Goal: Task Accomplishment & Management: Use online tool/utility

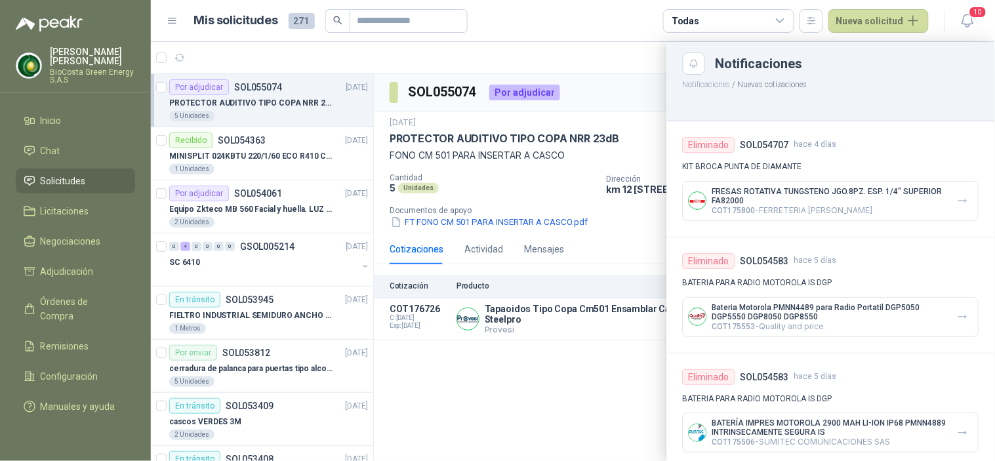
click at [530, 191] on div at bounding box center [573, 251] width 844 height 419
click at [957, 20] on button "10" at bounding box center [967, 21] width 24 height 24
click at [964, 18] on icon "button" at bounding box center [967, 20] width 16 height 16
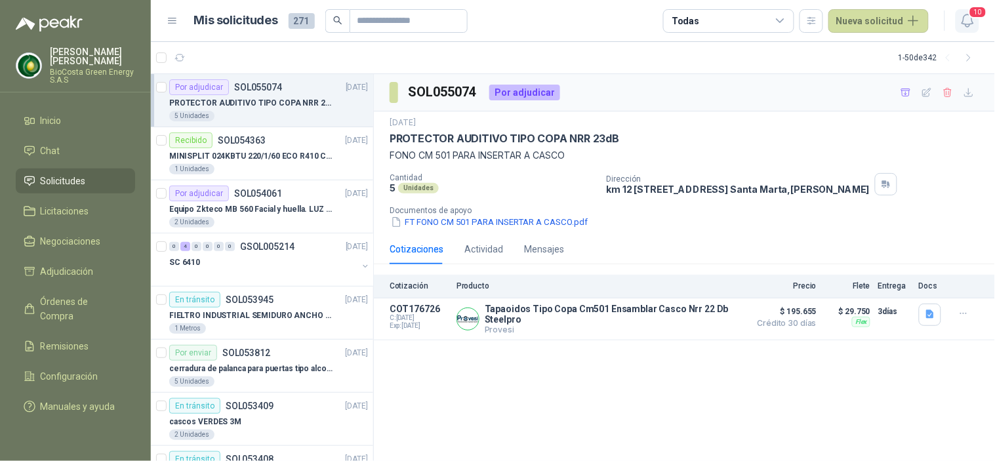
click at [978, 12] on span "10" at bounding box center [977, 12] width 18 height 12
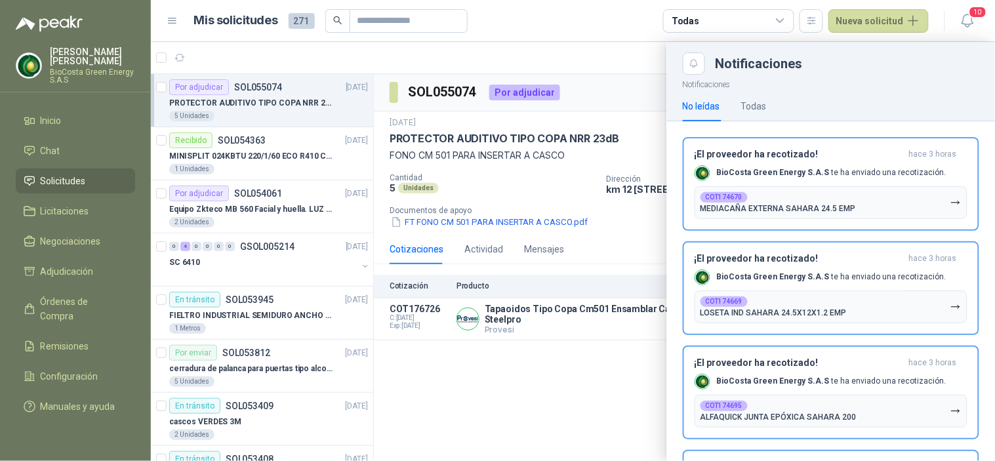
click at [509, 181] on div at bounding box center [573, 251] width 844 height 419
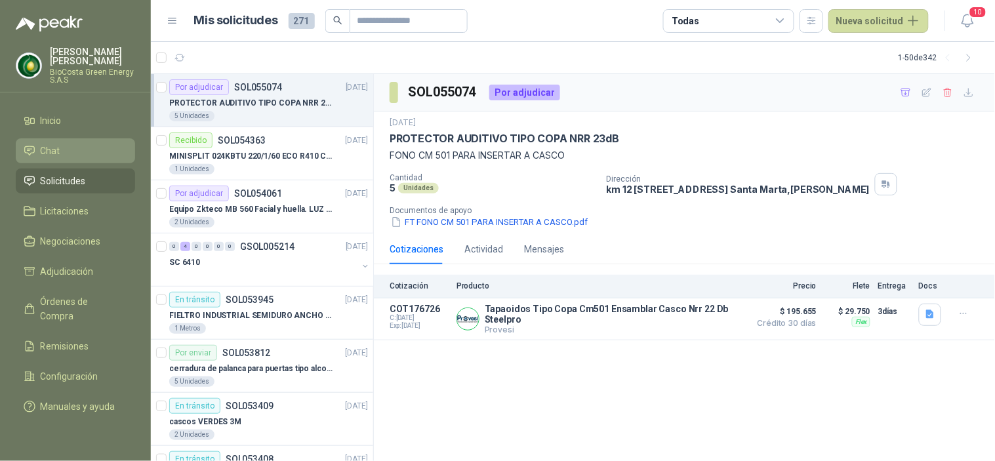
drag, startPoint x: 60, startPoint y: 142, endPoint x: 69, endPoint y: 148, distance: 10.4
click at [60, 142] on link "Chat" at bounding box center [75, 150] width 119 height 25
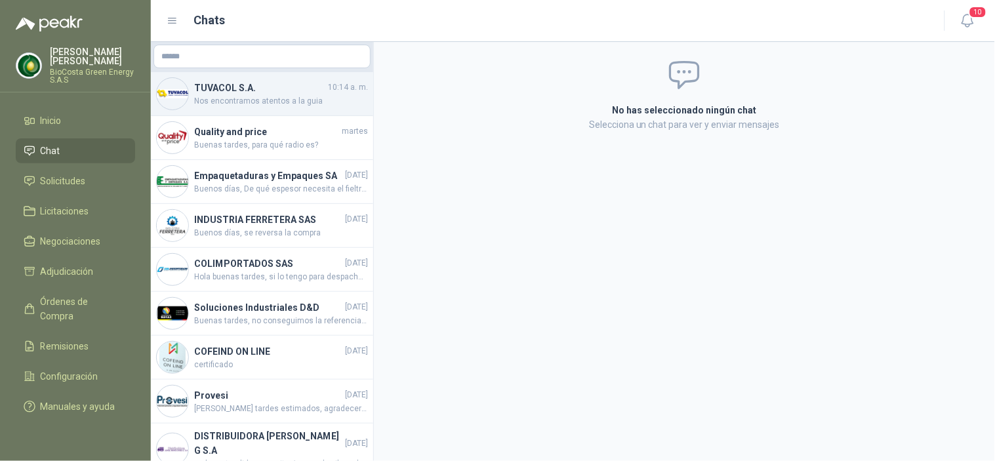
click at [269, 94] on h4 "TUVACOL S.A." at bounding box center [259, 88] width 131 height 14
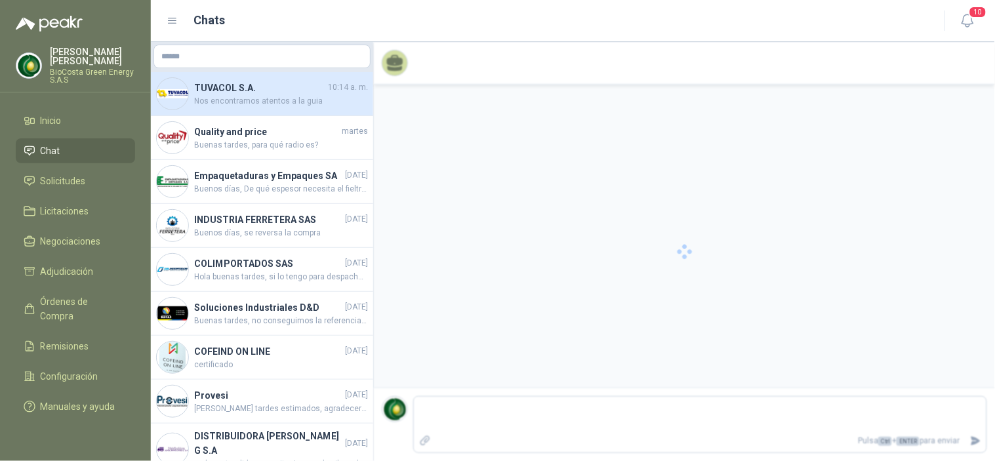
scroll to position [180, 0]
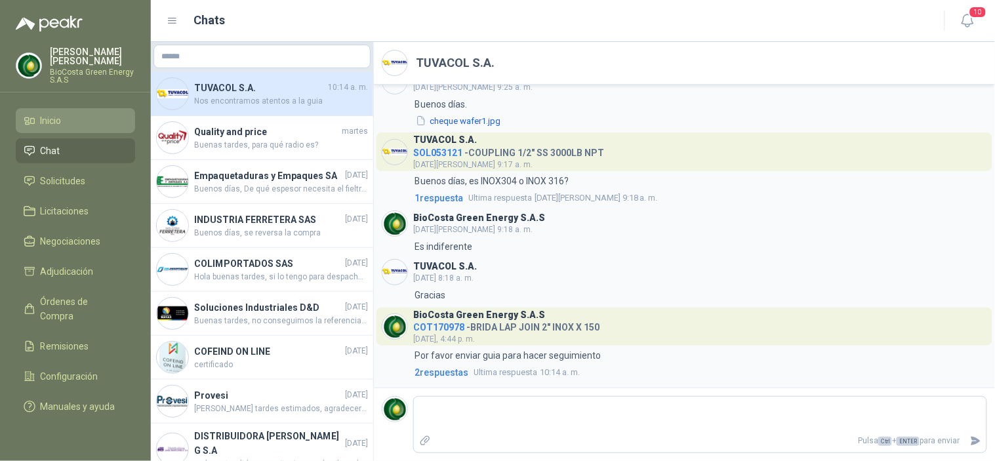
click at [89, 114] on li "Inicio" at bounding box center [76, 120] width 104 height 14
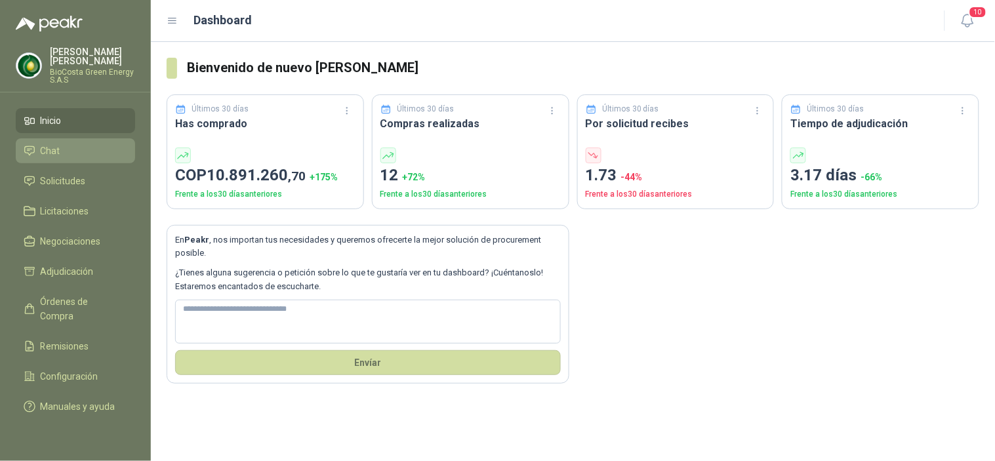
click at [75, 159] on link "Chat" at bounding box center [75, 150] width 119 height 25
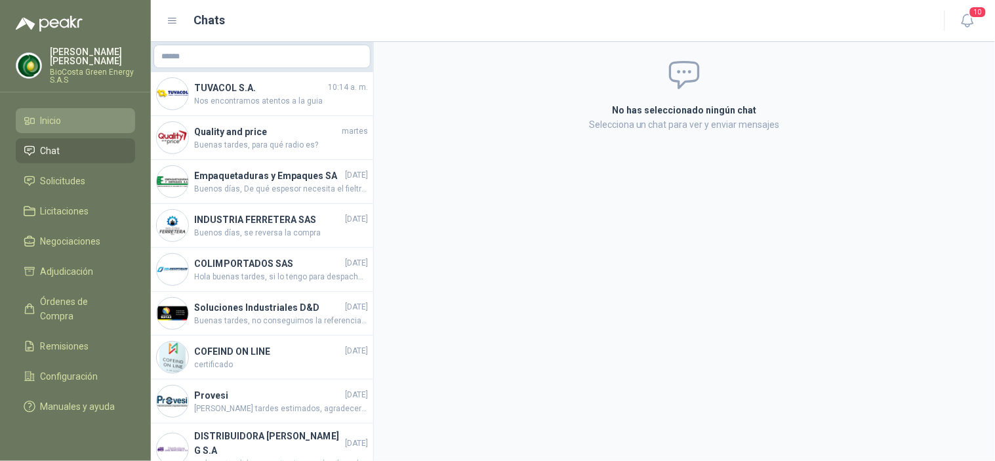
click at [59, 116] on span "Inicio" at bounding box center [51, 120] width 21 height 14
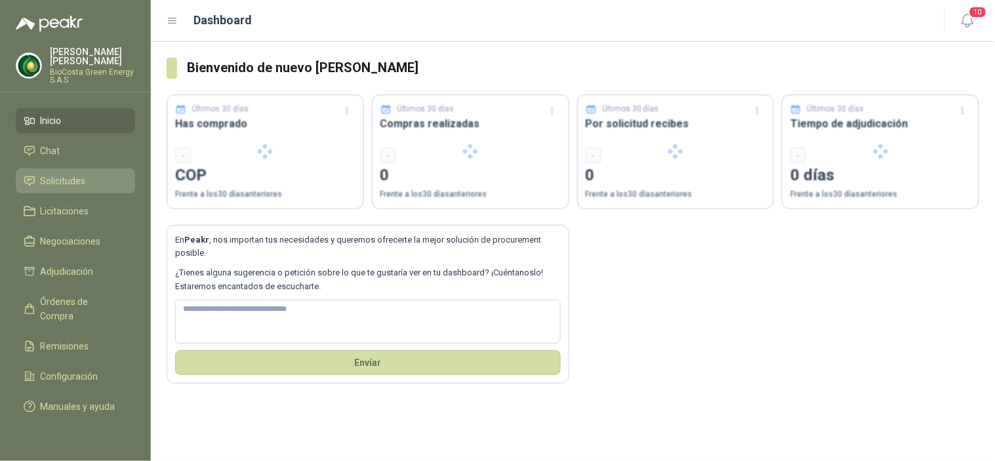
click at [75, 182] on span "Solicitudes" at bounding box center [63, 181] width 45 height 14
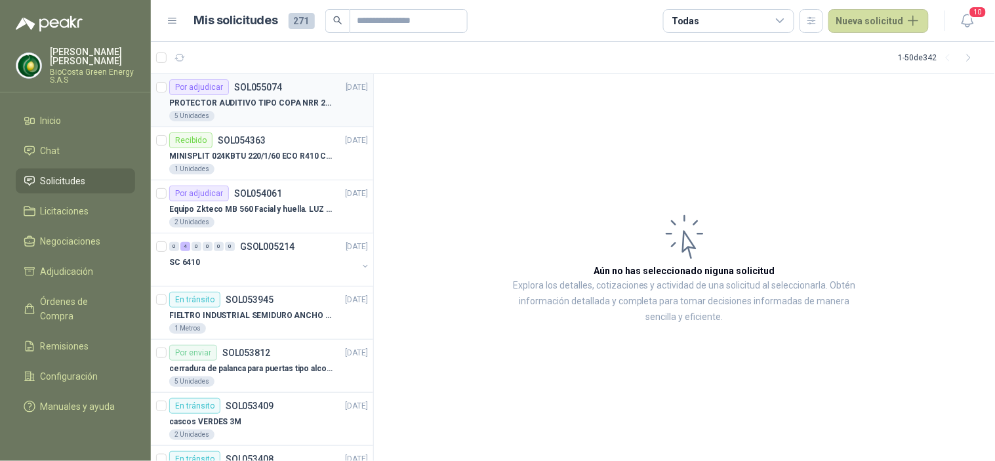
click at [221, 107] on p "PROTECTOR AUDITIVO TIPO COPA NRR 23dB" at bounding box center [250, 103] width 163 height 12
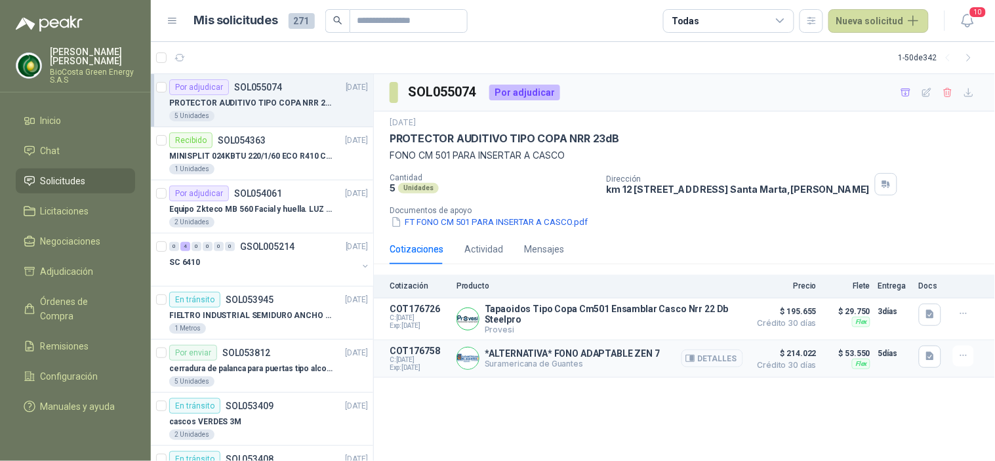
click at [721, 359] on button "Detalles" at bounding box center [712, 358] width 62 height 18
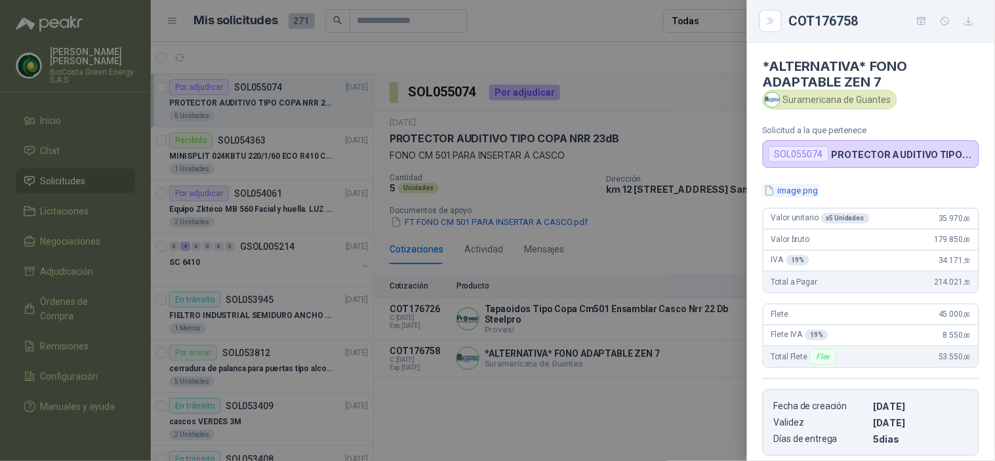
click at [788, 188] on button "image.png" at bounding box center [791, 191] width 57 height 14
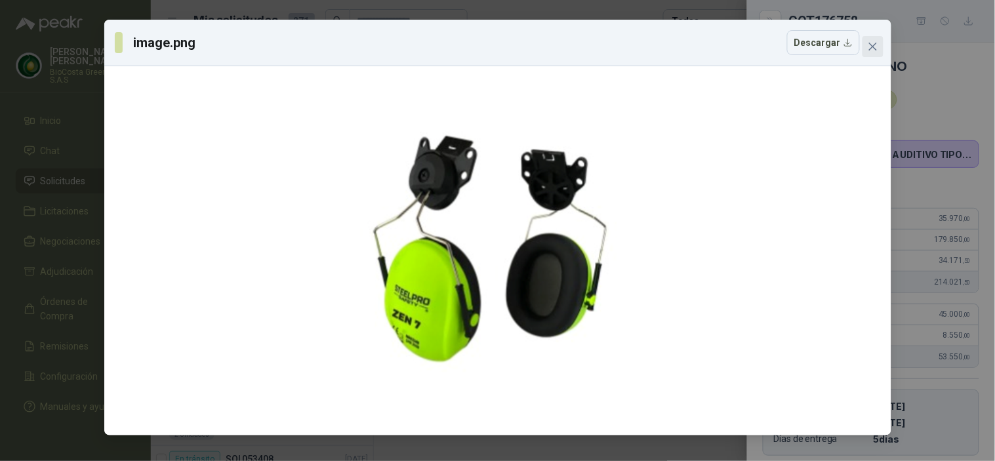
click at [877, 45] on span "Close" at bounding box center [872, 46] width 21 height 10
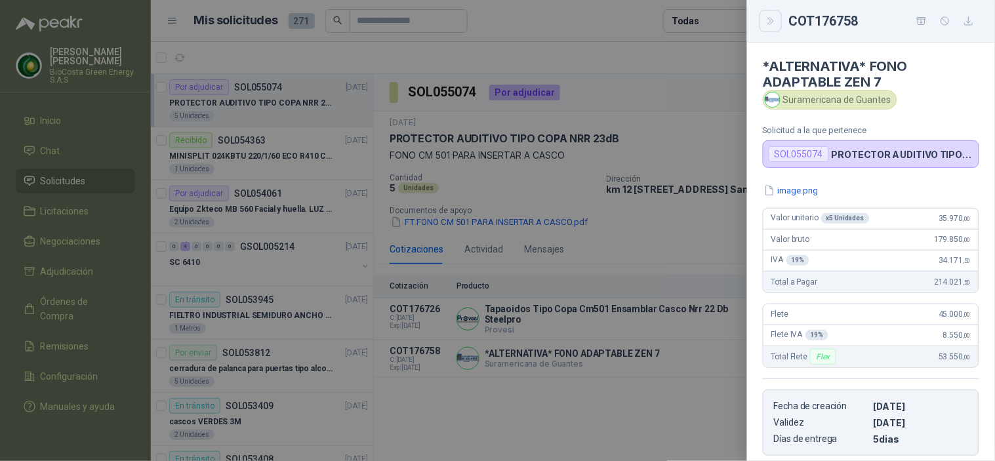
click at [777, 16] on button "Close" at bounding box center [770, 21] width 22 height 22
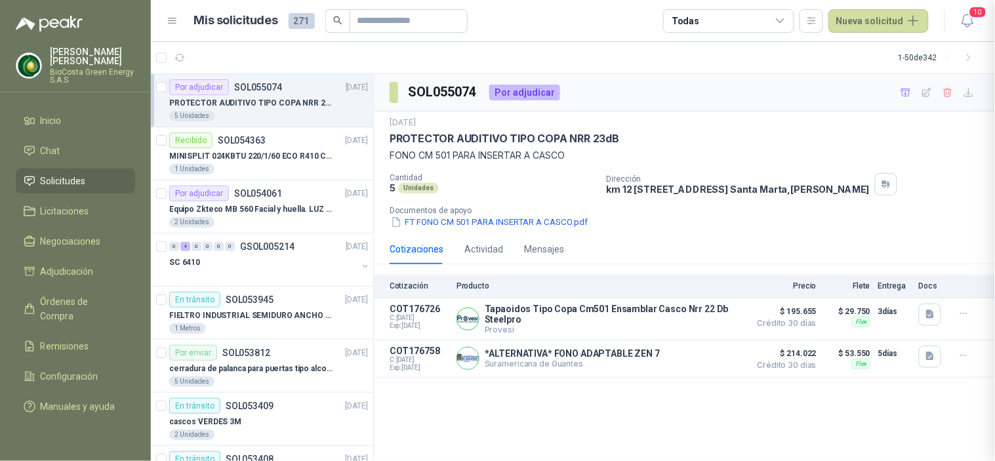
scroll to position [212, 0]
